Goal: Task Accomplishment & Management: Complete application form

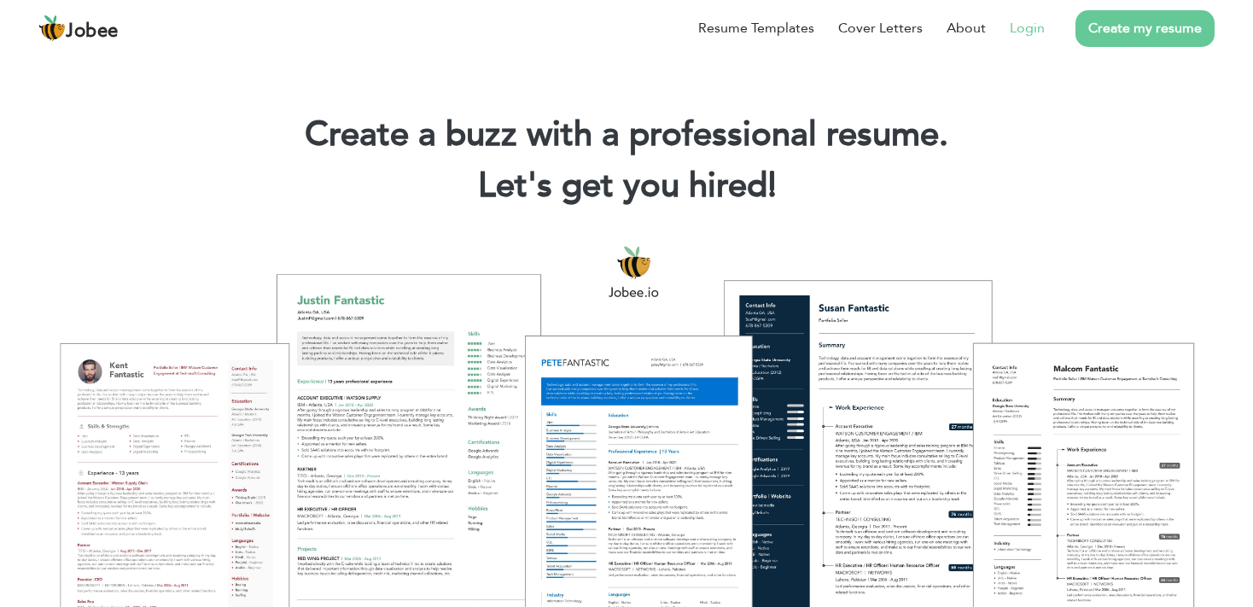
click at [1026, 22] on link "Login" at bounding box center [1027, 28] width 35 height 20
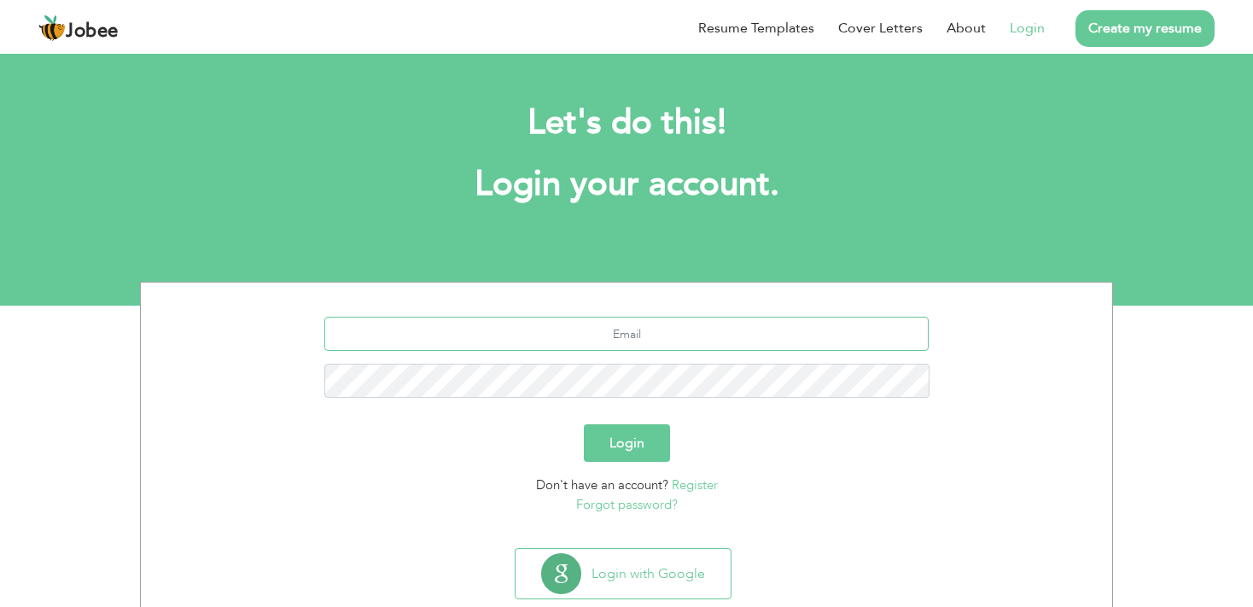
click at [744, 344] on input "text" at bounding box center [626, 334] width 605 height 34
type input "[EMAIL_ADDRESS][DOMAIN_NAME]"
click at [525, 493] on div "Don't have an account? Register Forgot password?" at bounding box center [627, 494] width 946 height 38
click at [584, 344] on input "noorzubair18@gmail.com" at bounding box center [626, 334] width 605 height 34
click at [412, 428] on div "Login" at bounding box center [627, 443] width 946 height 38
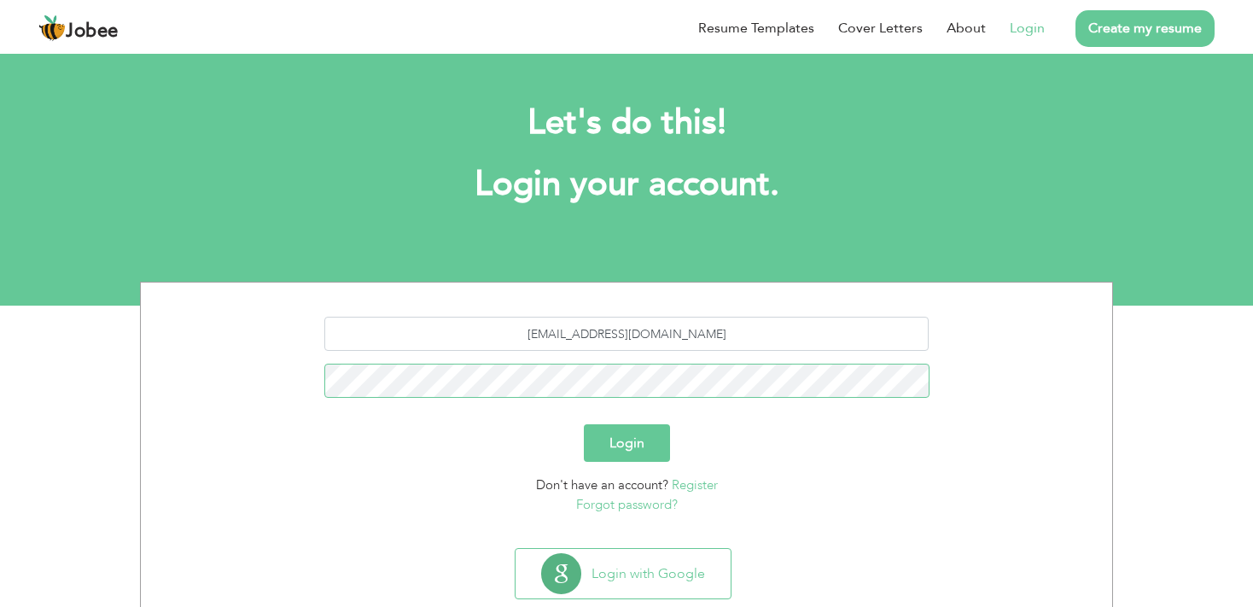
click at [584, 424] on button "Login" at bounding box center [627, 443] width 86 height 38
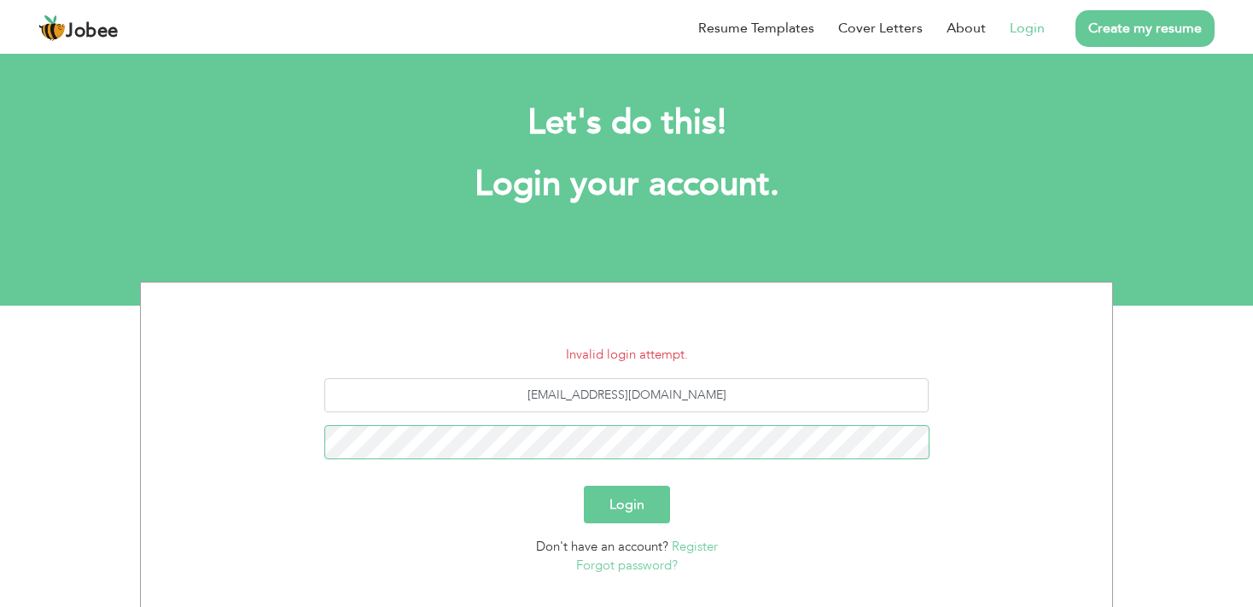
click at [584, 486] on button "Login" at bounding box center [627, 505] width 86 height 38
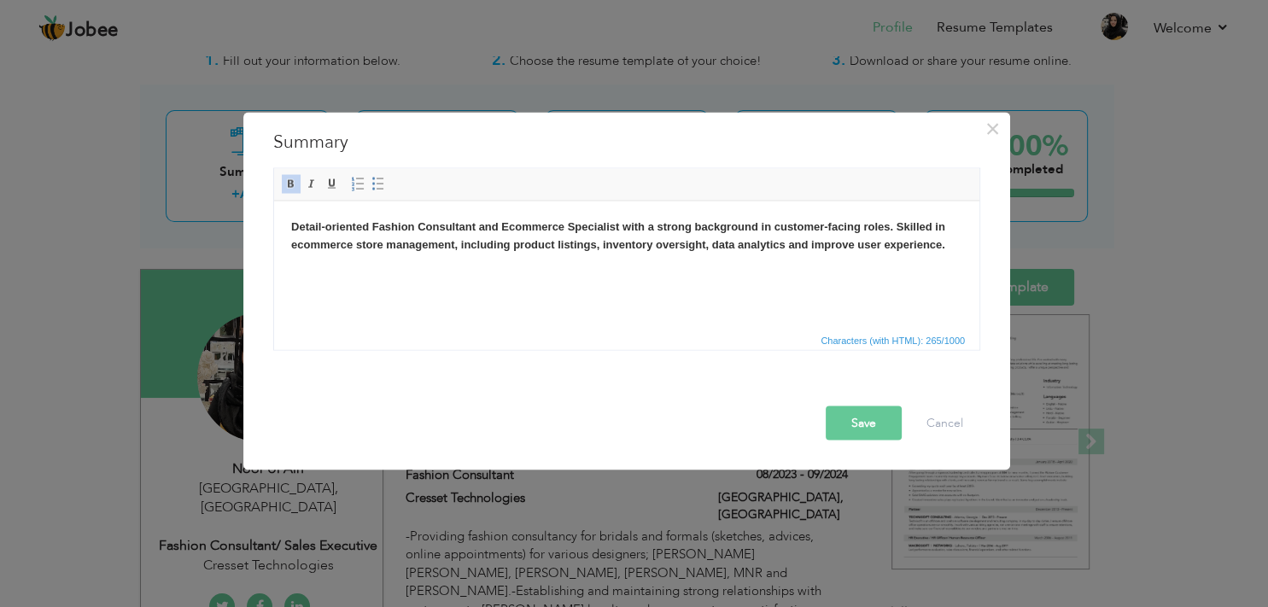
click at [473, 230] on strong "Detail-oriented Fashion Consultant and Ecommerce Specialist with a strong backg…" at bounding box center [618, 234] width 654 height 31
click at [506, 228] on strong "Detail-oriented Fashion Consultant and Ecommerce Specialist with a strong backg…" at bounding box center [618, 234] width 654 height 31
click at [500, 229] on strong "Detail-oriented Fashion Consultant and Ecommerce Specialist with a strong backg…" at bounding box center [618, 234] width 654 height 31
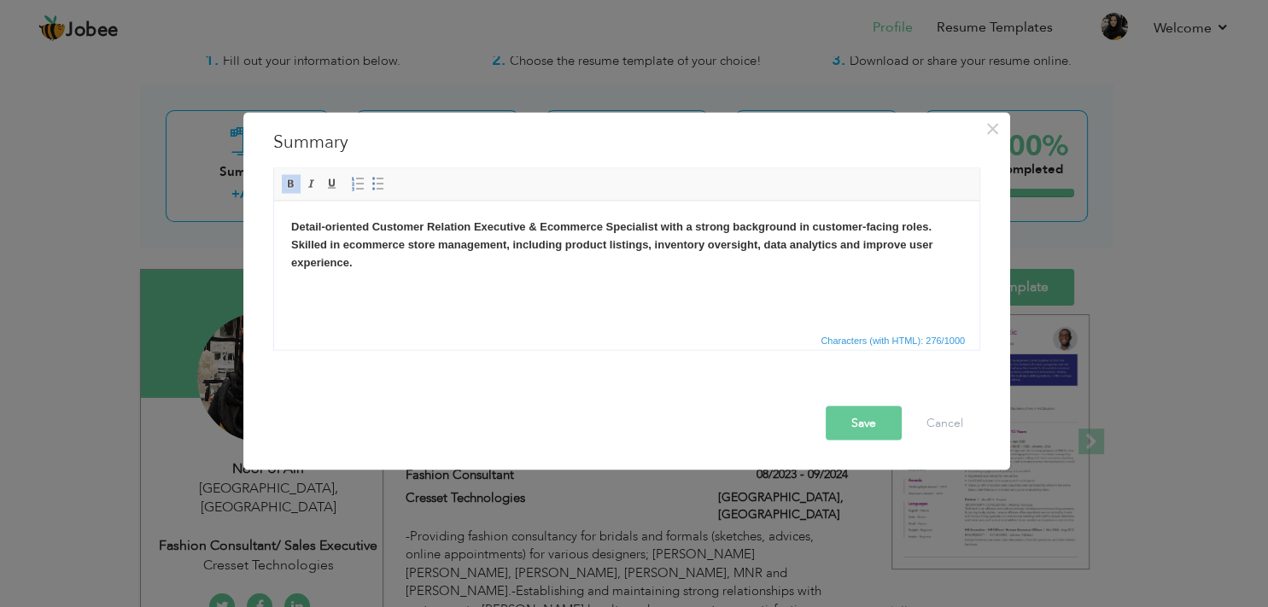
drag, startPoint x: 375, startPoint y: 267, endPoint x: 287, endPoint y: 247, distance: 90.3
click at [287, 247] on html "Detail-oriented Customer Relation Executive & Ecommerce Specialist with a stron…" at bounding box center [626, 265] width 705 height 128
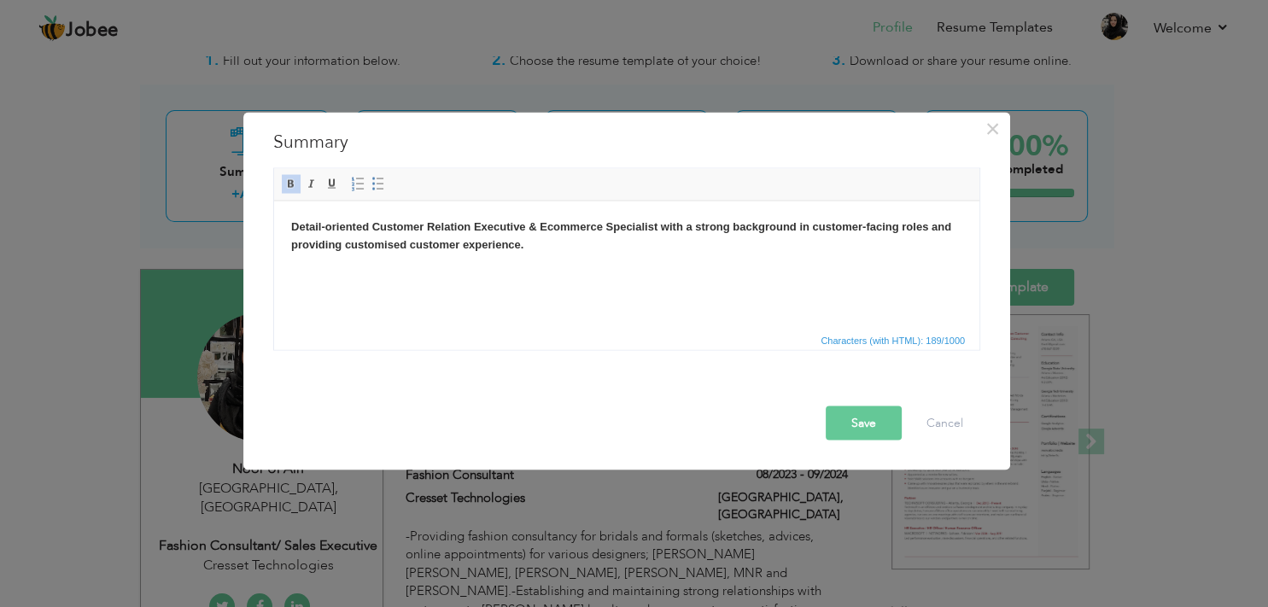
click at [873, 430] on button "Save" at bounding box center [863, 422] width 76 height 34
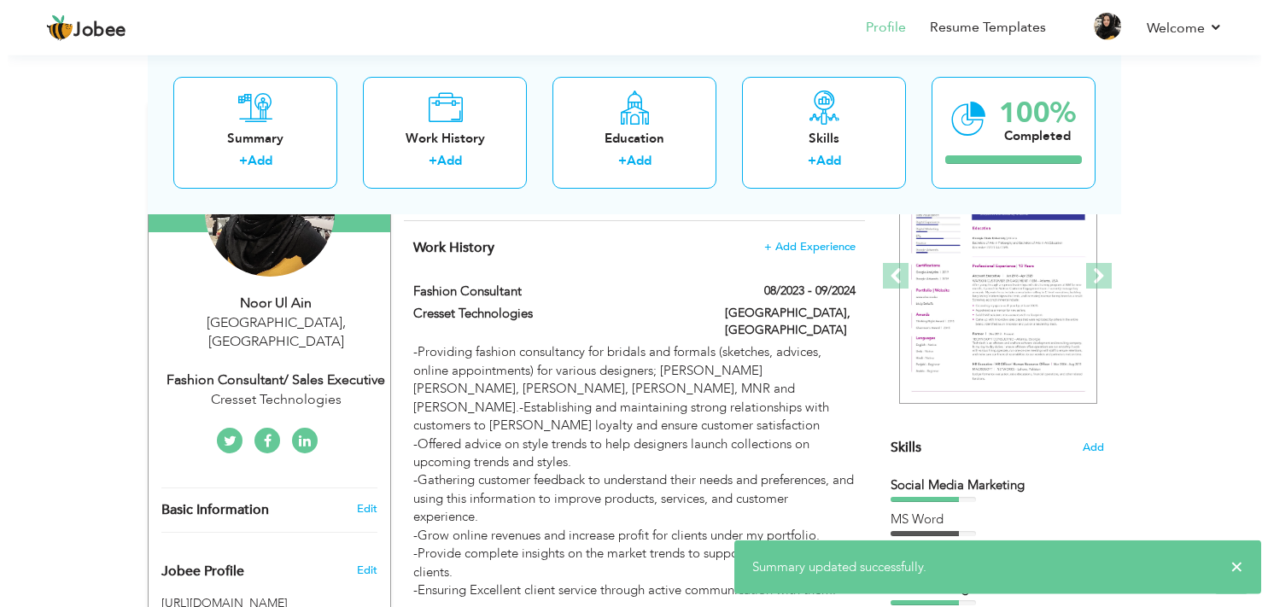
scroll to position [218, 0]
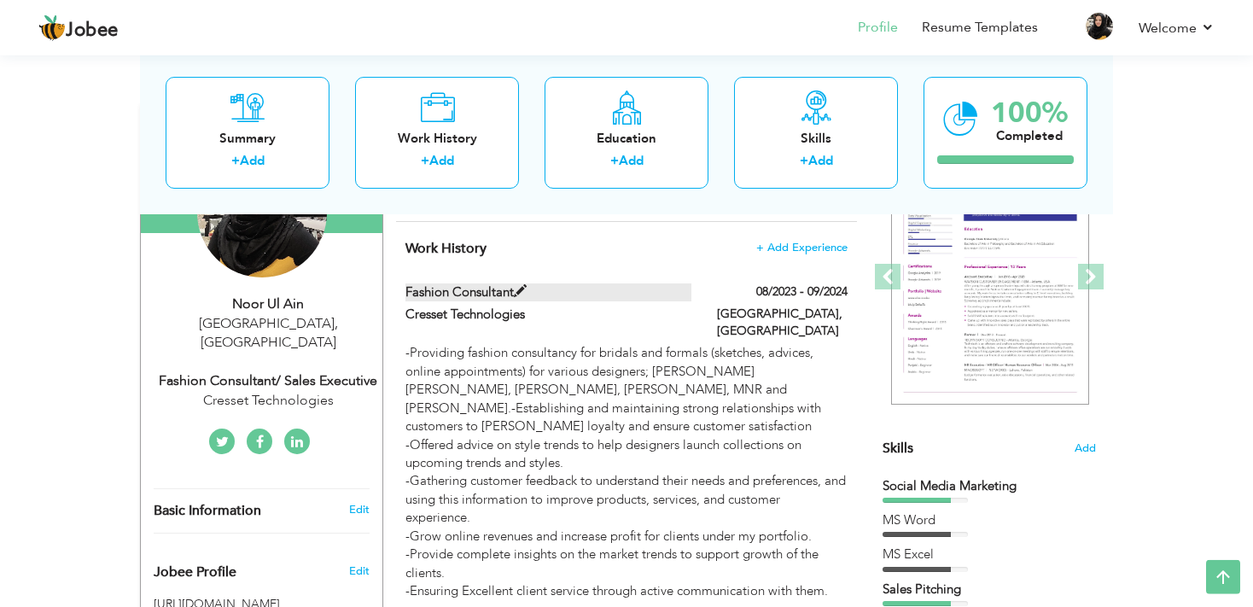
click at [527, 289] on span at bounding box center [520, 291] width 13 height 13
type input "Fashion Consultant"
type input "Cresset Technologies"
type input "08/2023"
type input "09/2024"
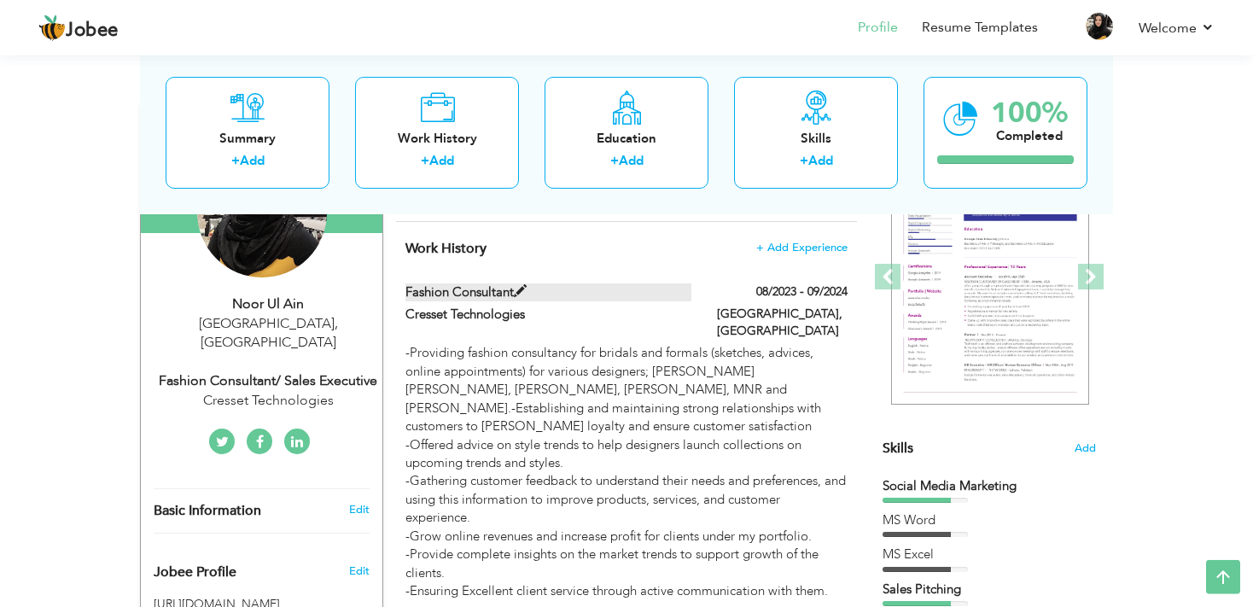
type input "[GEOGRAPHIC_DATA]"
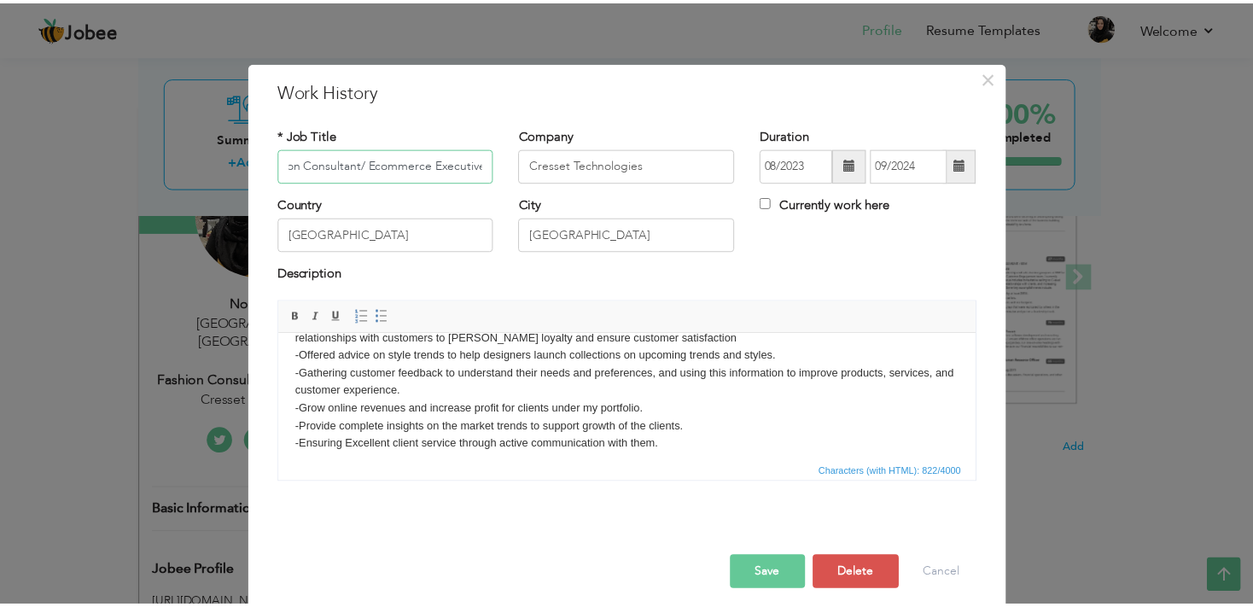
scroll to position [66, 0]
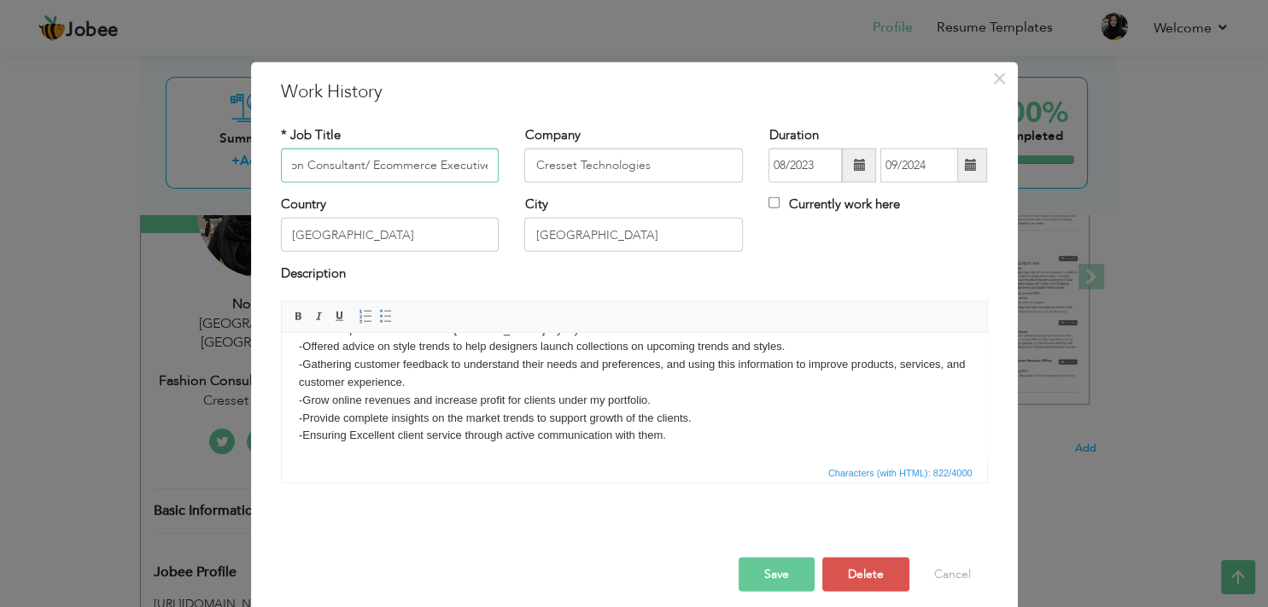
type input "Fashion Consultant/ Ecommerce Executive"
click at [773, 577] on button "Save" at bounding box center [776, 574] width 76 height 34
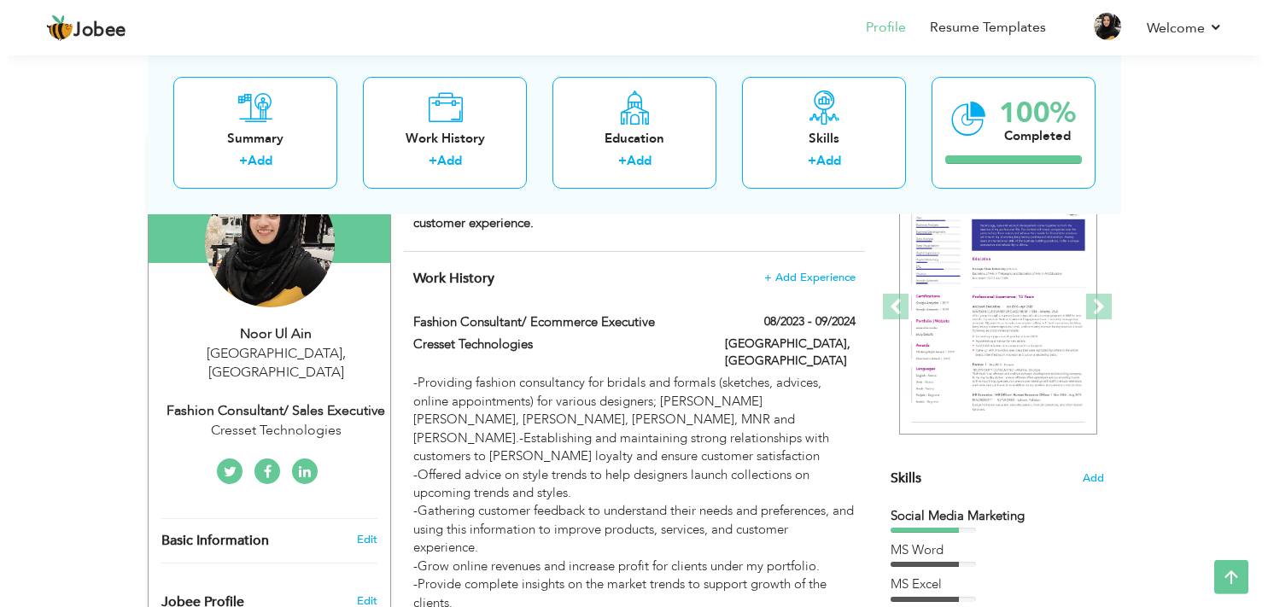
scroll to position [184, 0]
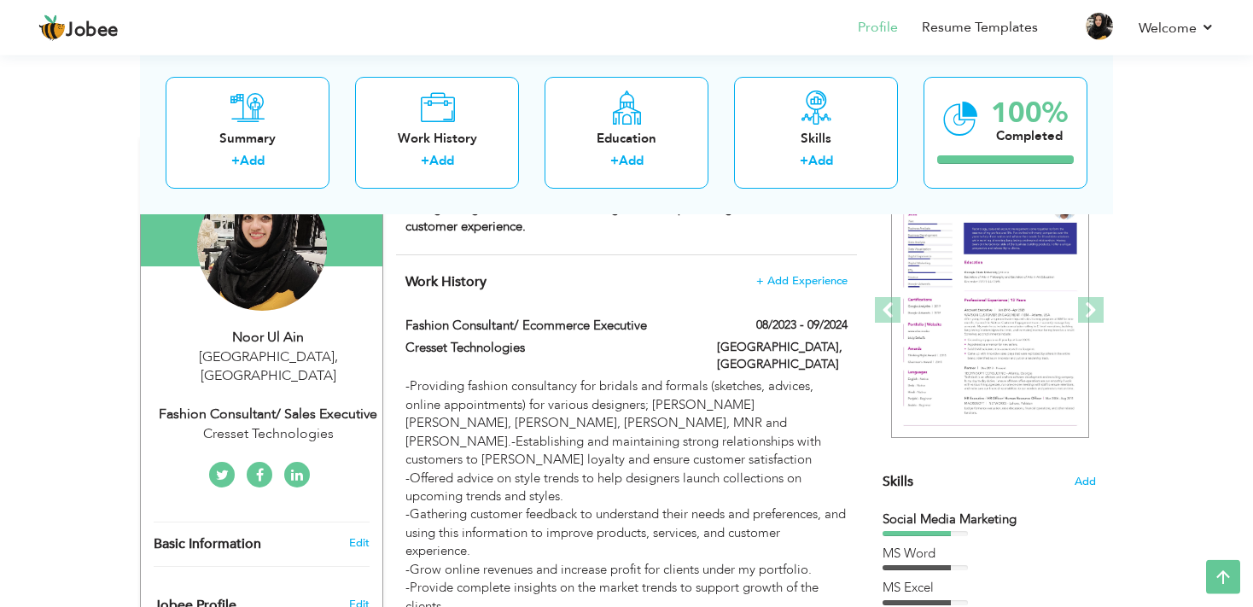
click at [313, 405] on div "Fashion Consultant/ Sales Executive" at bounding box center [268, 415] width 229 height 20
type input "Noor"
type input "Ul Ain"
type input "03350401591"
select select "number:166"
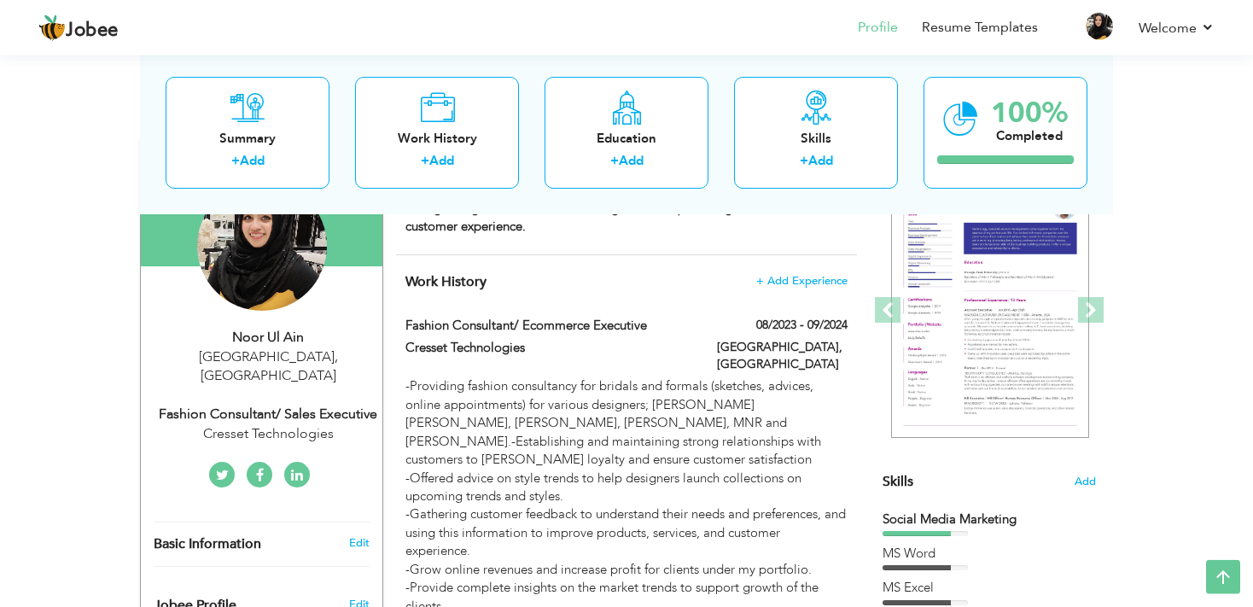
type input "[GEOGRAPHIC_DATA]"
select select "number:7"
type input "Cresset Technologies"
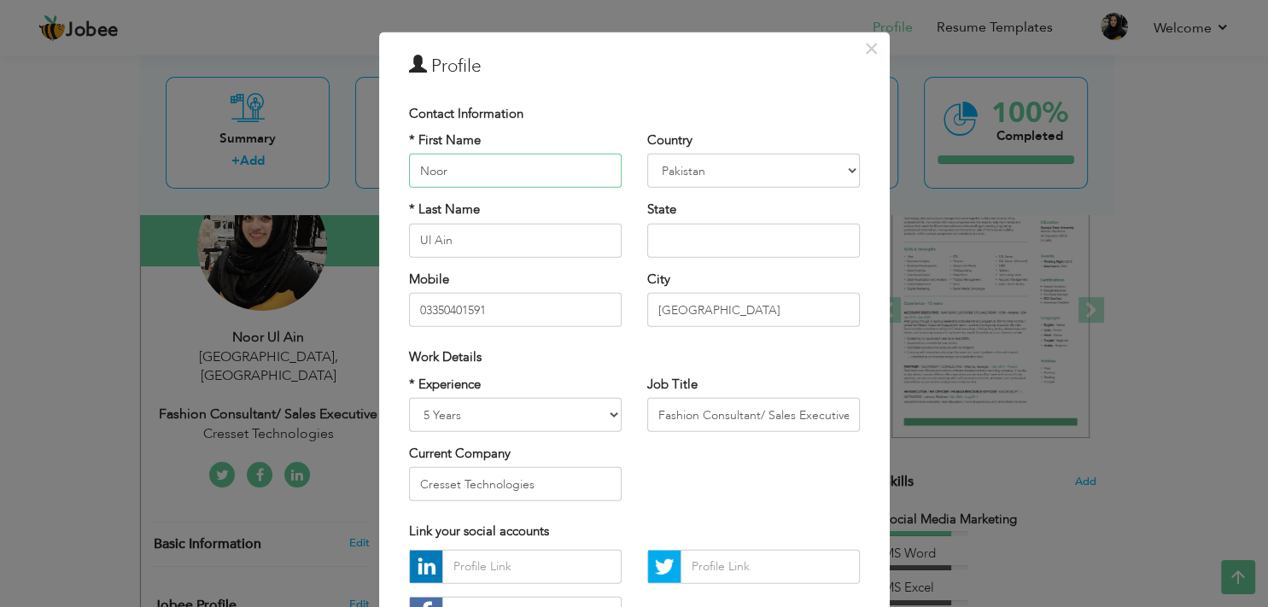
scroll to position [32, 0]
click at [840, 406] on input "Fashion Consultant/ Sales Executive" at bounding box center [753, 413] width 213 height 34
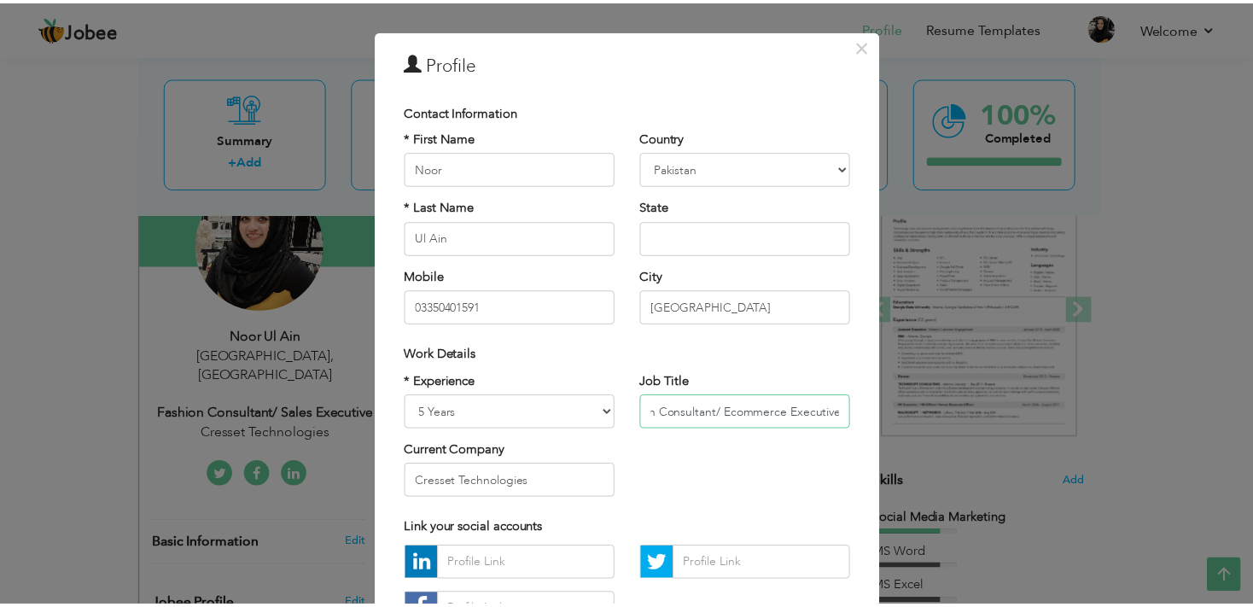
scroll to position [169, 0]
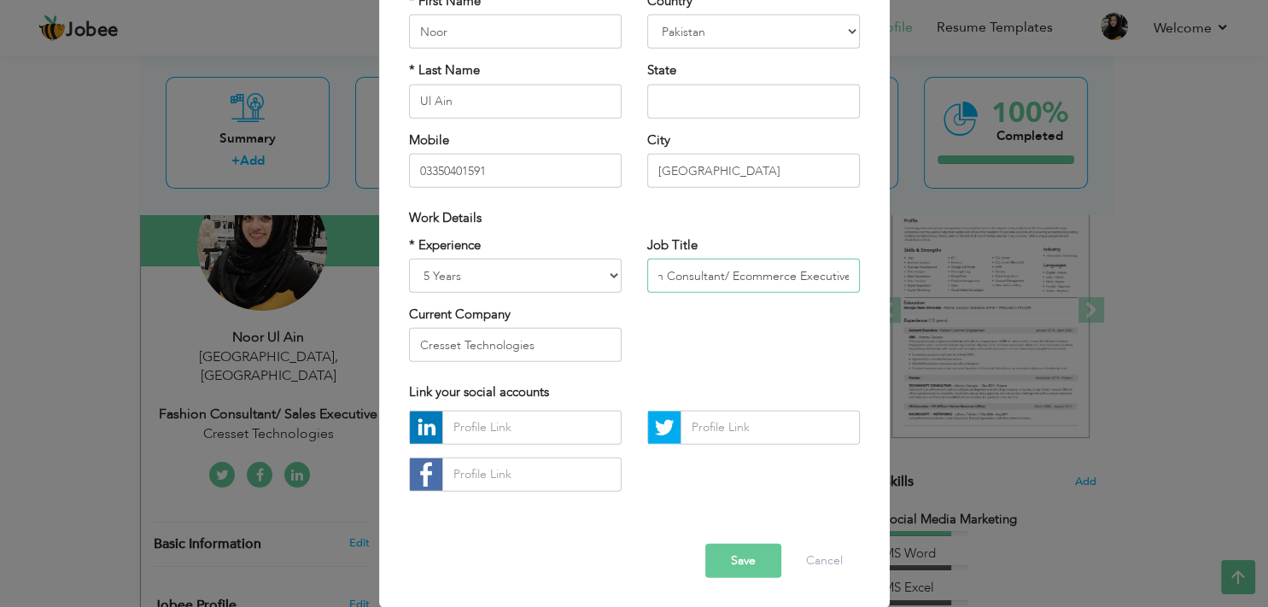
type input "Fashion Consultant/ Ecommerce Executive"
click at [726, 563] on button "Save" at bounding box center [743, 560] width 76 height 34
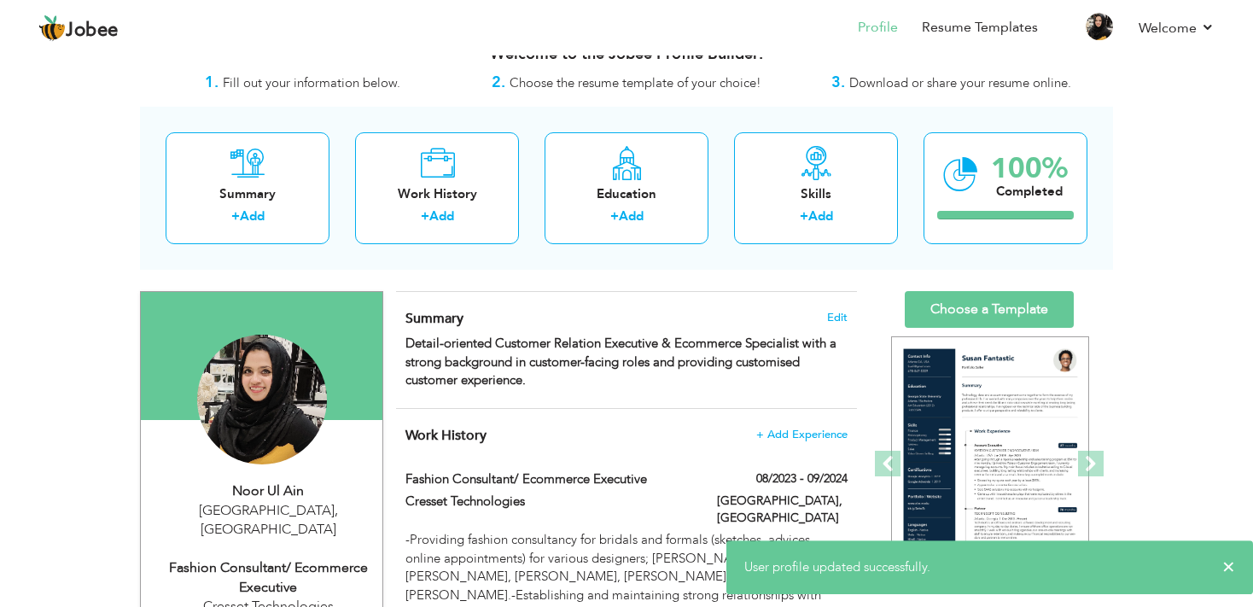
scroll to position [29, 0]
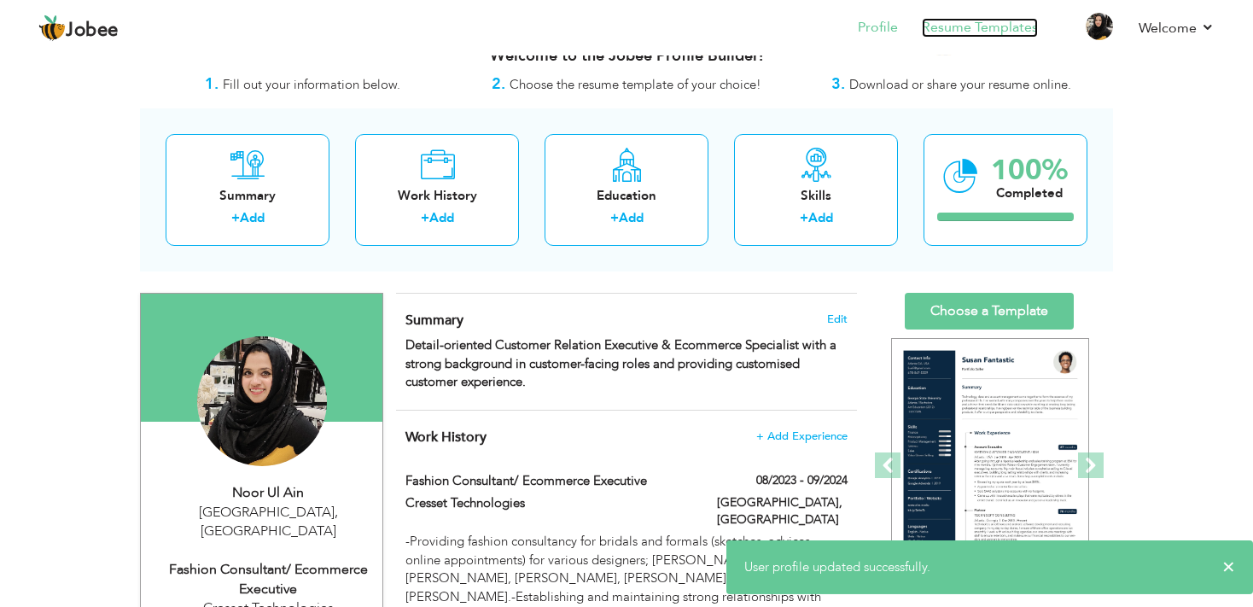
click at [983, 31] on link "Resume Templates" at bounding box center [980, 28] width 116 height 20
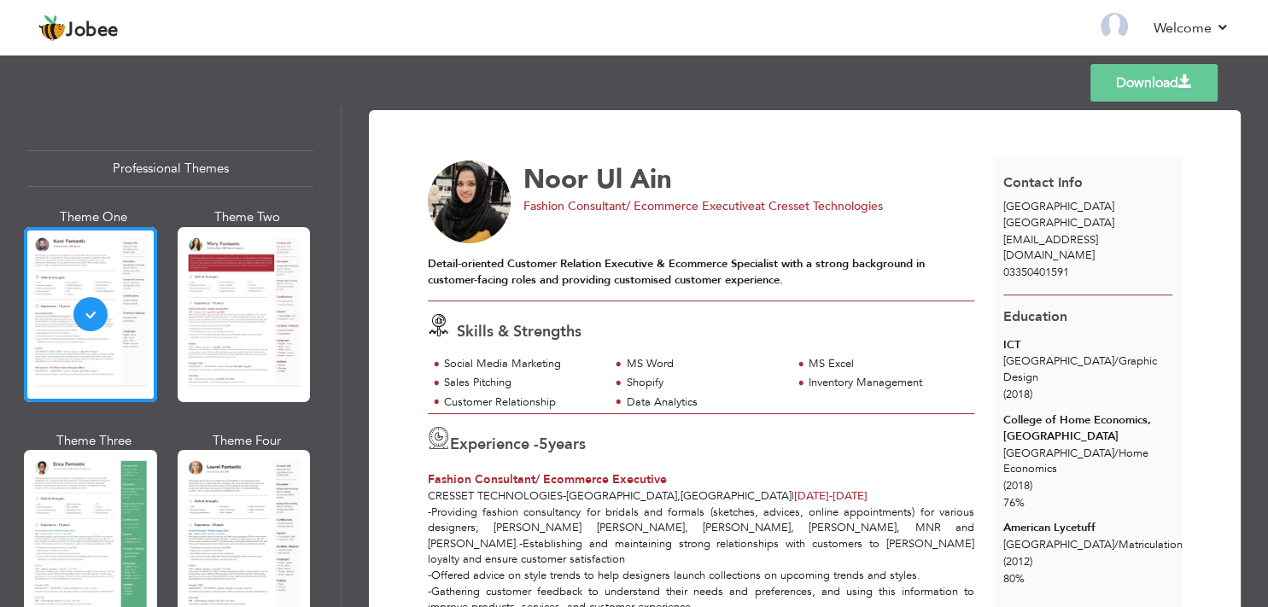
click at [1156, 95] on link "Download" at bounding box center [1153, 83] width 127 height 38
